Goal: Book appointment/travel/reservation

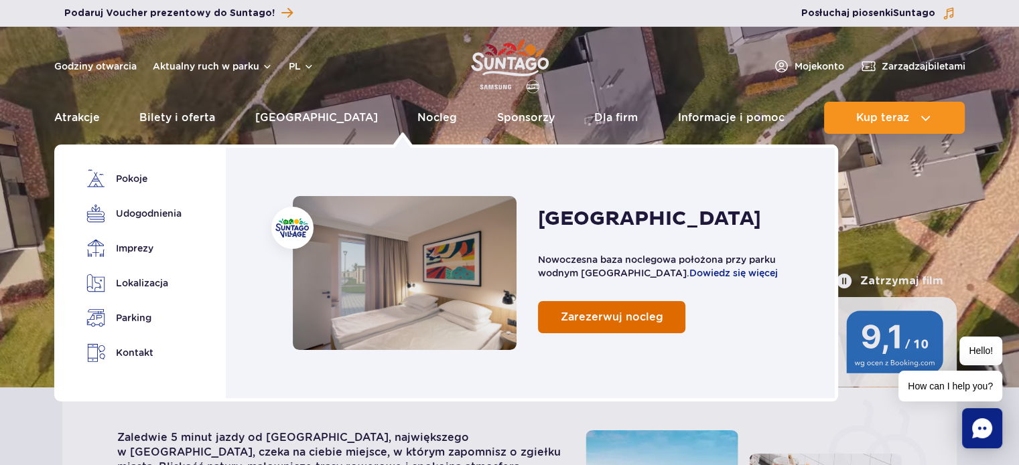
click at [633, 315] on span "Zarezerwuj nocleg" at bounding box center [612, 317] width 102 height 13
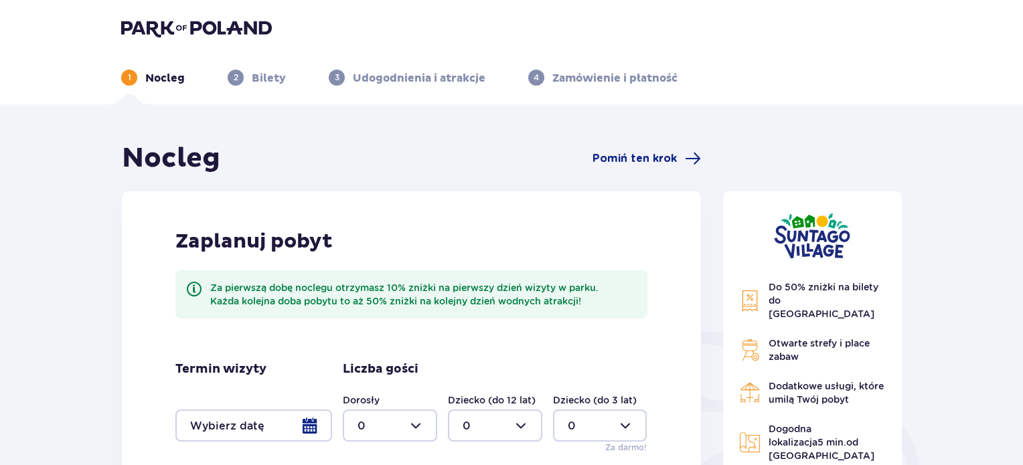
scroll to position [67, 0]
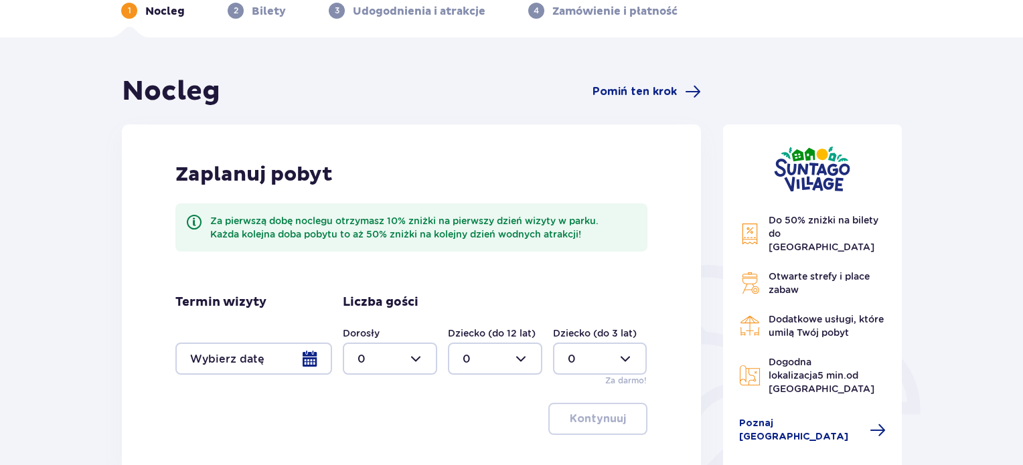
click at [254, 352] on div at bounding box center [253, 359] width 157 height 32
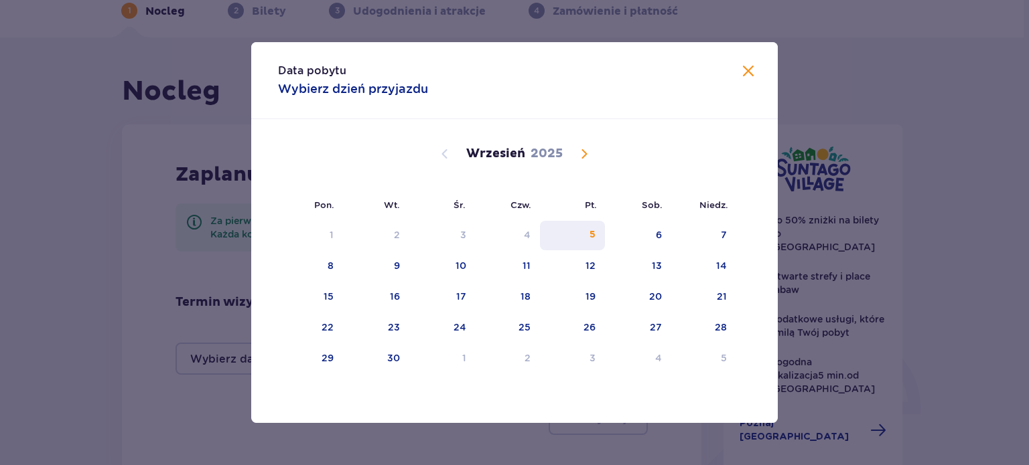
click at [592, 236] on div "5" at bounding box center [592, 234] width 6 height 13
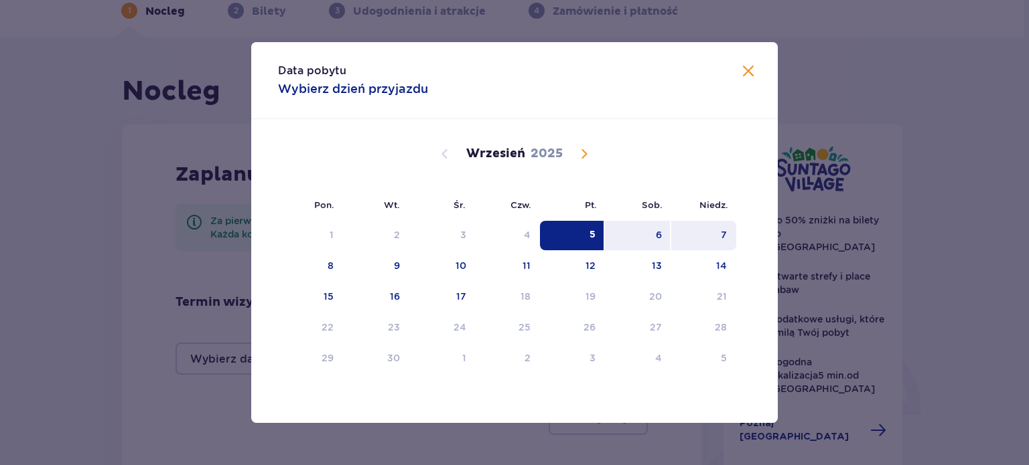
click at [709, 235] on div "7" at bounding box center [703, 235] width 65 height 29
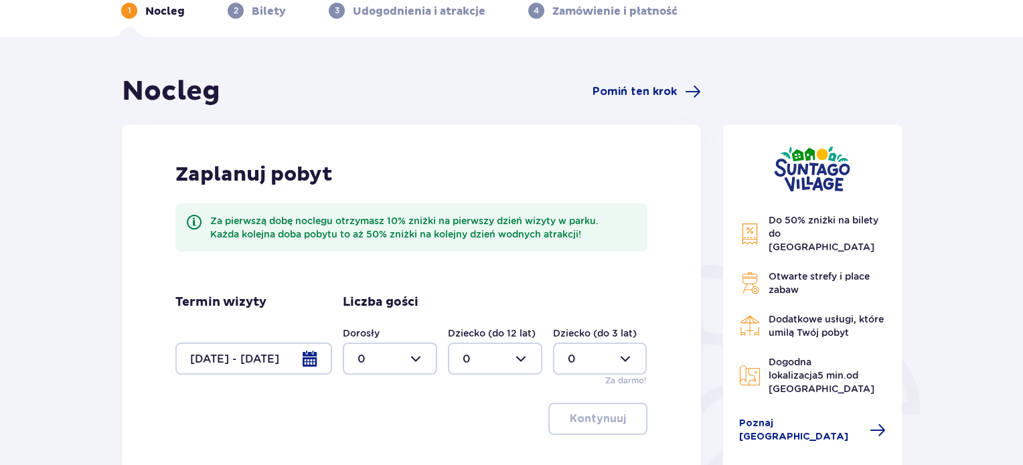
click at [304, 352] on div at bounding box center [253, 359] width 157 height 32
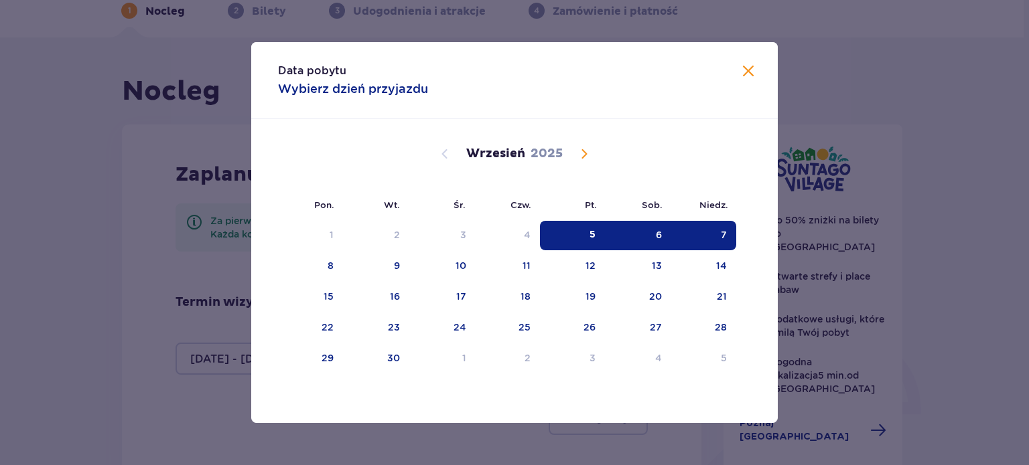
click at [635, 233] on div "6" at bounding box center [638, 235] width 66 height 29
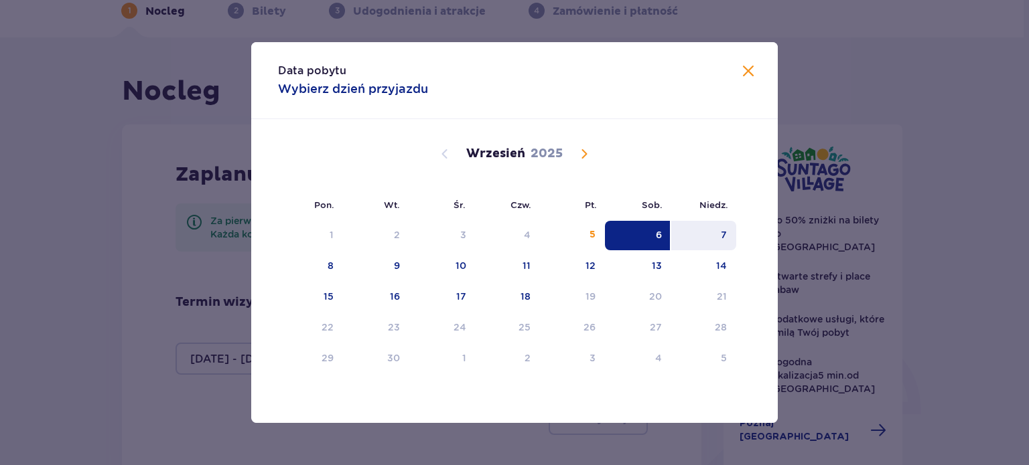
click at [694, 225] on div "7" at bounding box center [703, 235] width 65 height 29
type input "06.09.25 - 07.09.25"
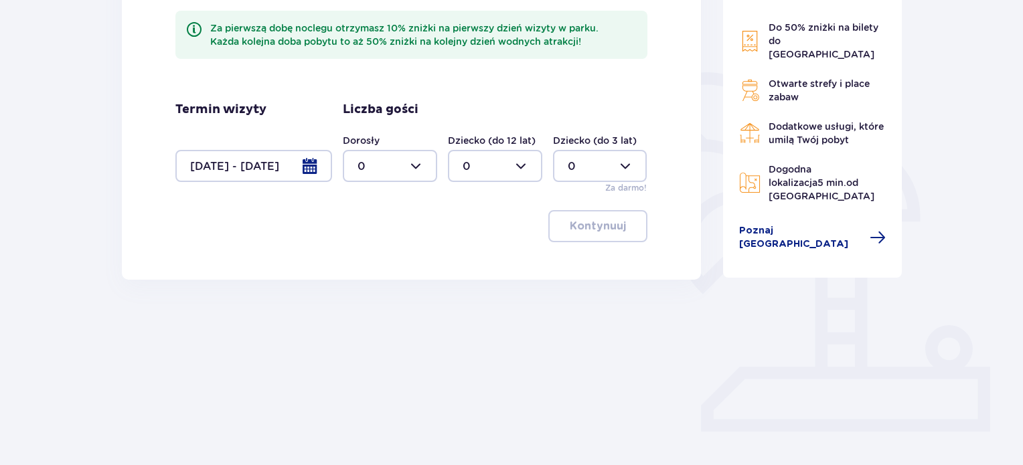
scroll to position [268, 0]
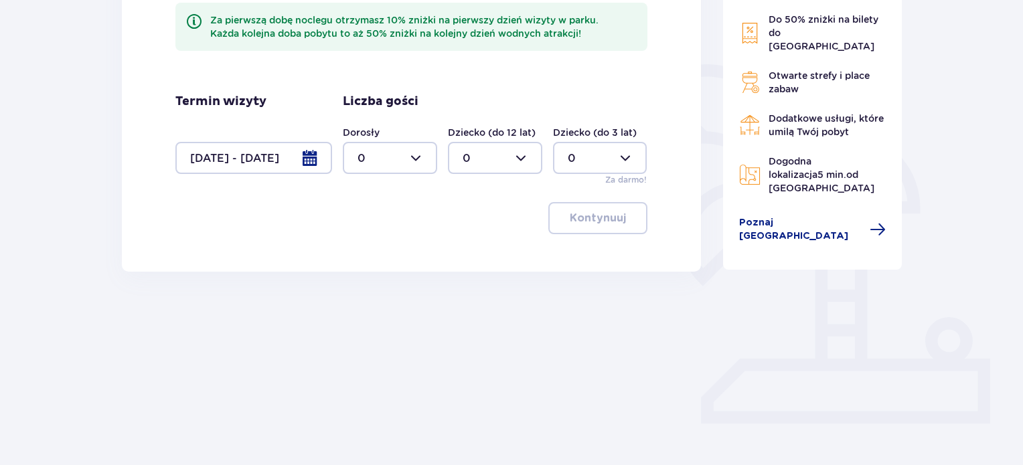
click at [420, 166] on div at bounding box center [390, 158] width 94 height 32
click at [396, 251] on div "2" at bounding box center [390, 255] width 65 height 15
type input "2"
click at [612, 217] on p "Kontynuuj" at bounding box center [598, 218] width 56 height 15
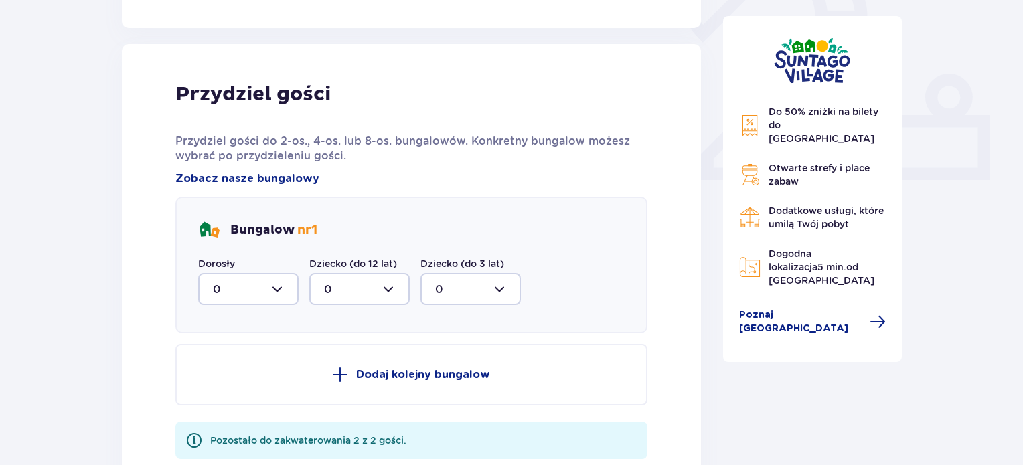
scroll to position [540, 0]
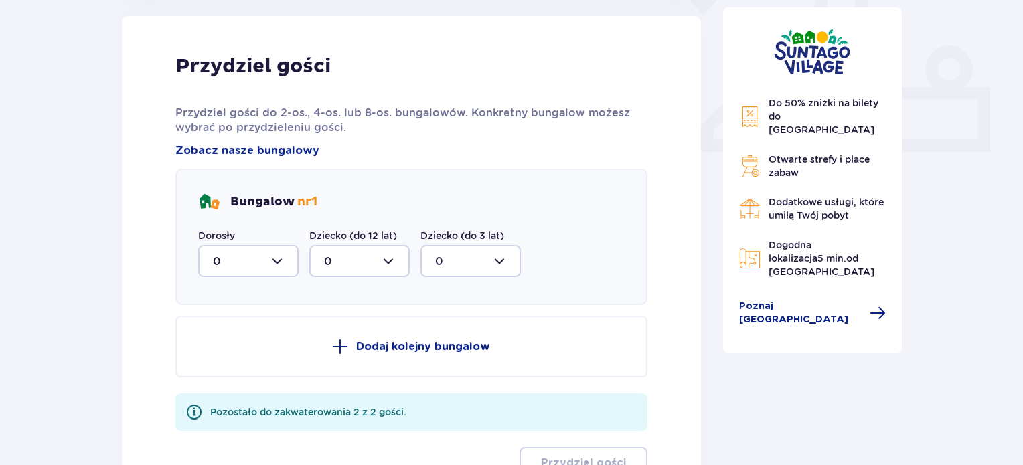
click at [289, 263] on div at bounding box center [248, 261] width 100 height 32
click at [265, 358] on div "2" at bounding box center [248, 358] width 71 height 15
type input "2"
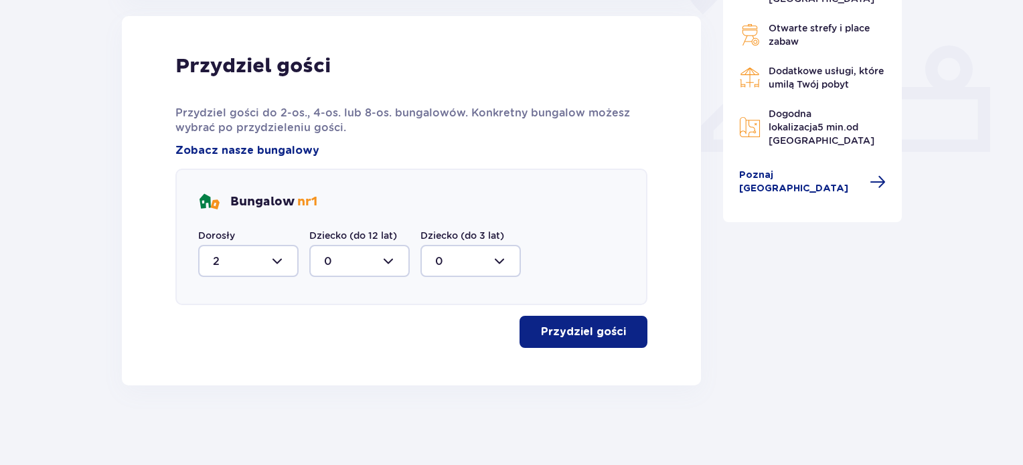
click at [532, 337] on button "Przydziel gości" at bounding box center [584, 332] width 128 height 32
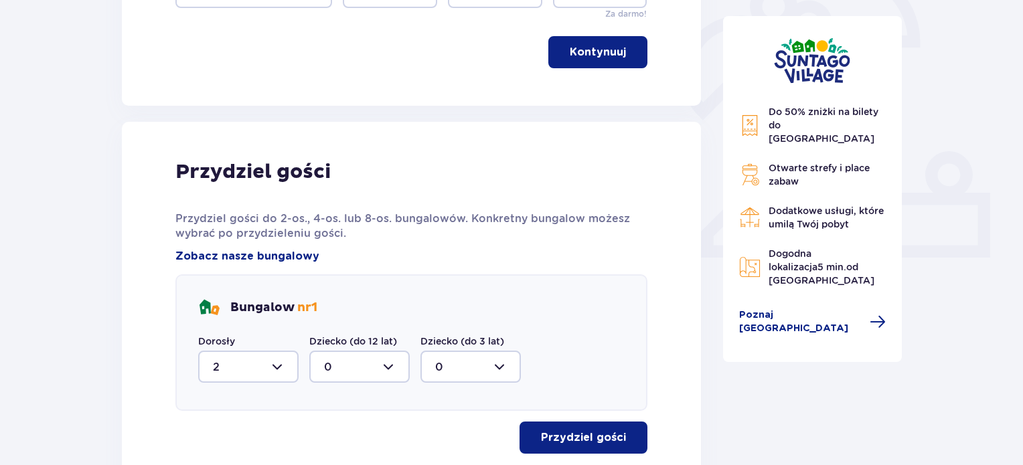
scroll to position [421, 0]
